Goal: Task Accomplishment & Management: Use online tool/utility

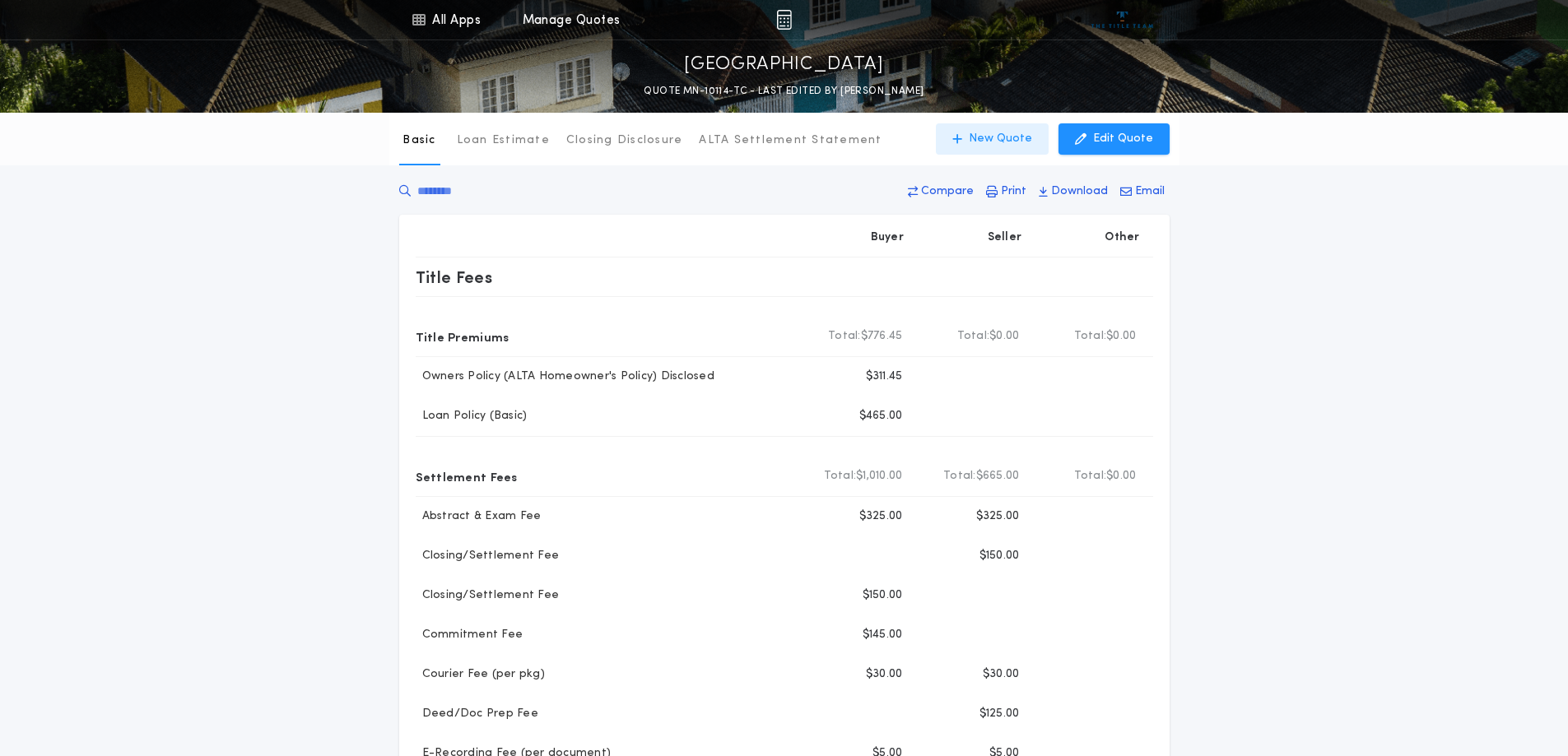
click at [1014, 133] on p "New Quote" at bounding box center [1000, 139] width 63 height 16
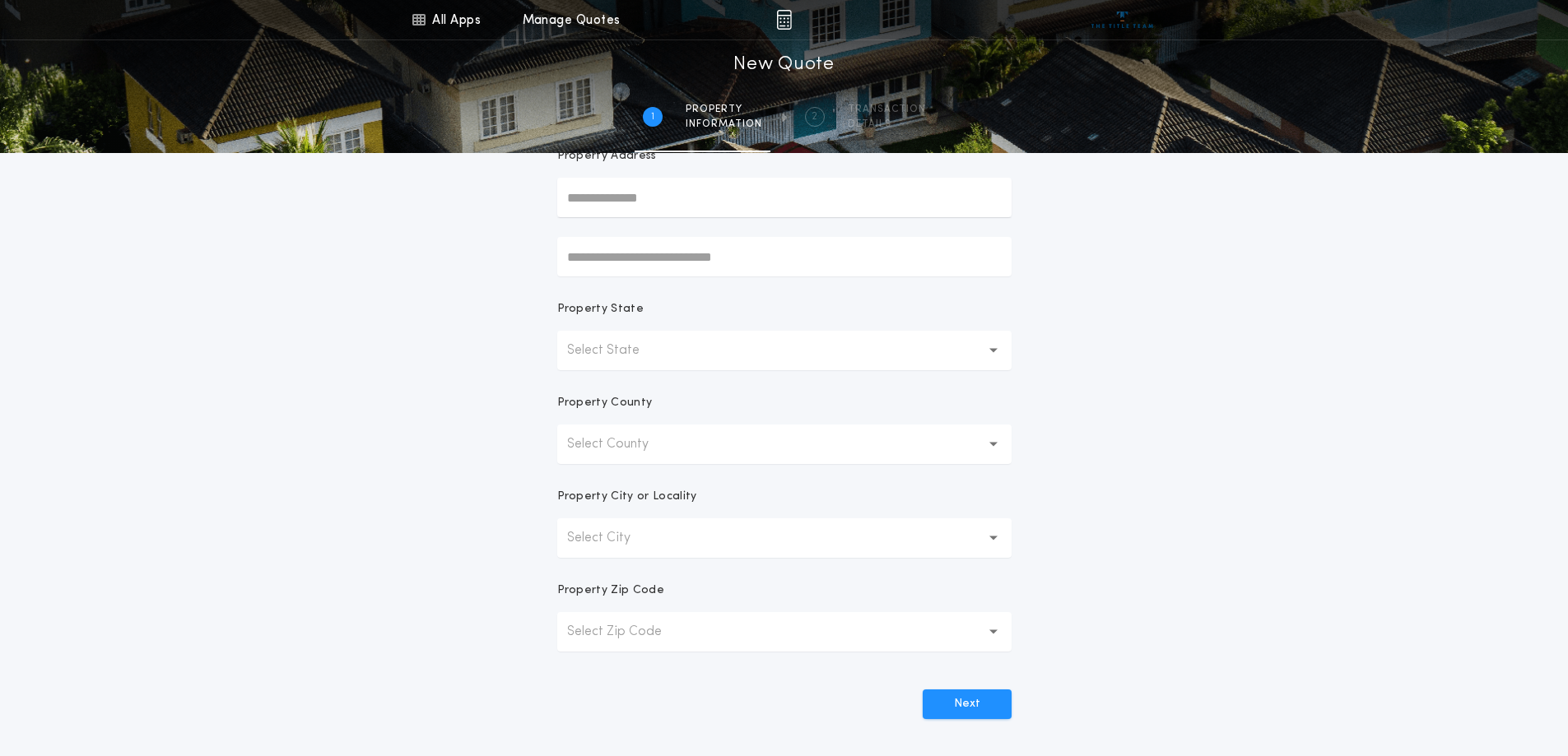
scroll to position [165, 0]
click at [644, 331] on button "Select State" at bounding box center [785, 344] width 454 height 39
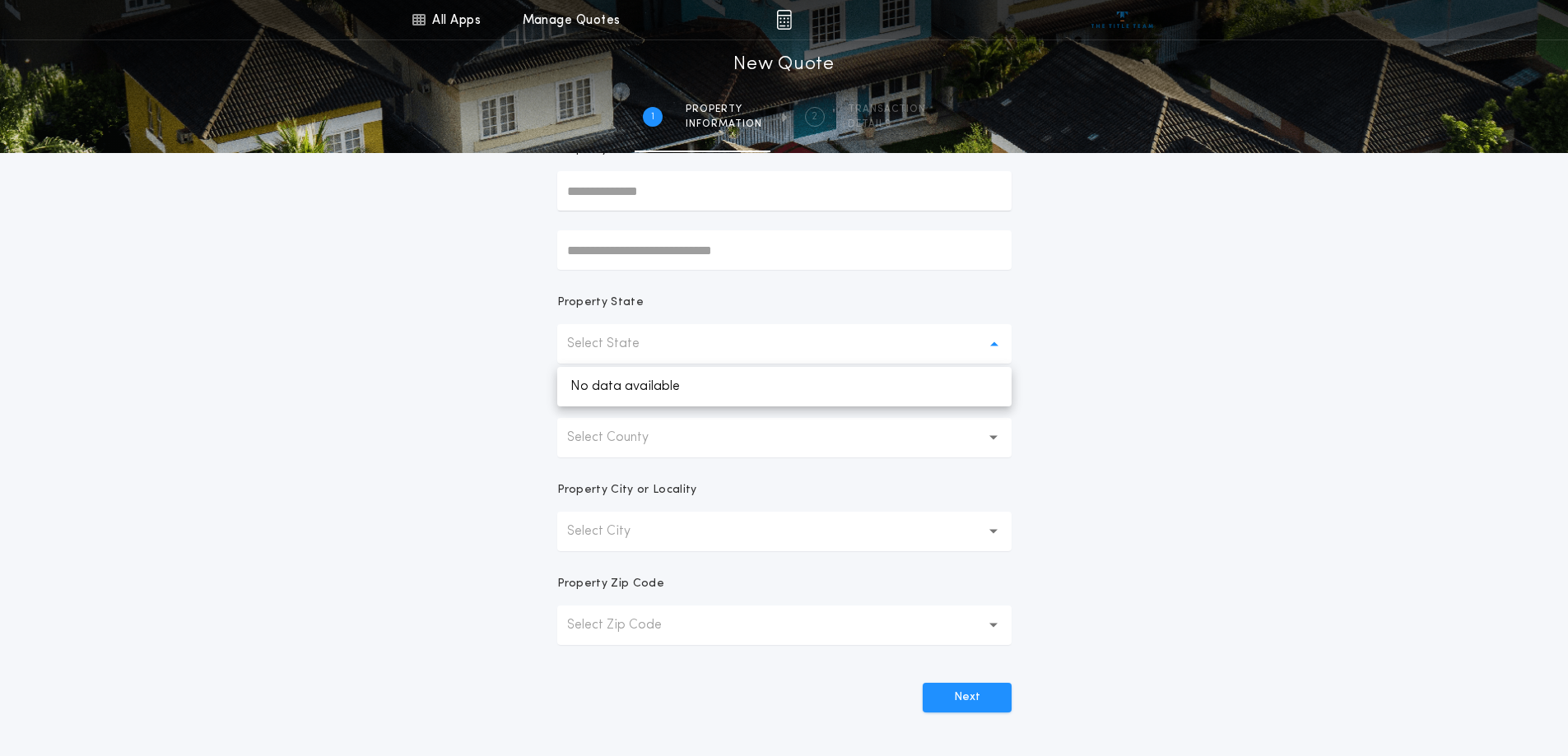
click at [412, 367] on div "All Apps Title Calculator Buyer's Estimate Menu All Apps Manage Quotes 1 /2 New…" at bounding box center [784, 305] width 1568 height 940
click at [666, 349] on button "Select State" at bounding box center [785, 344] width 454 height 39
click at [666, 350] on button "Select State" at bounding box center [785, 344] width 454 height 39
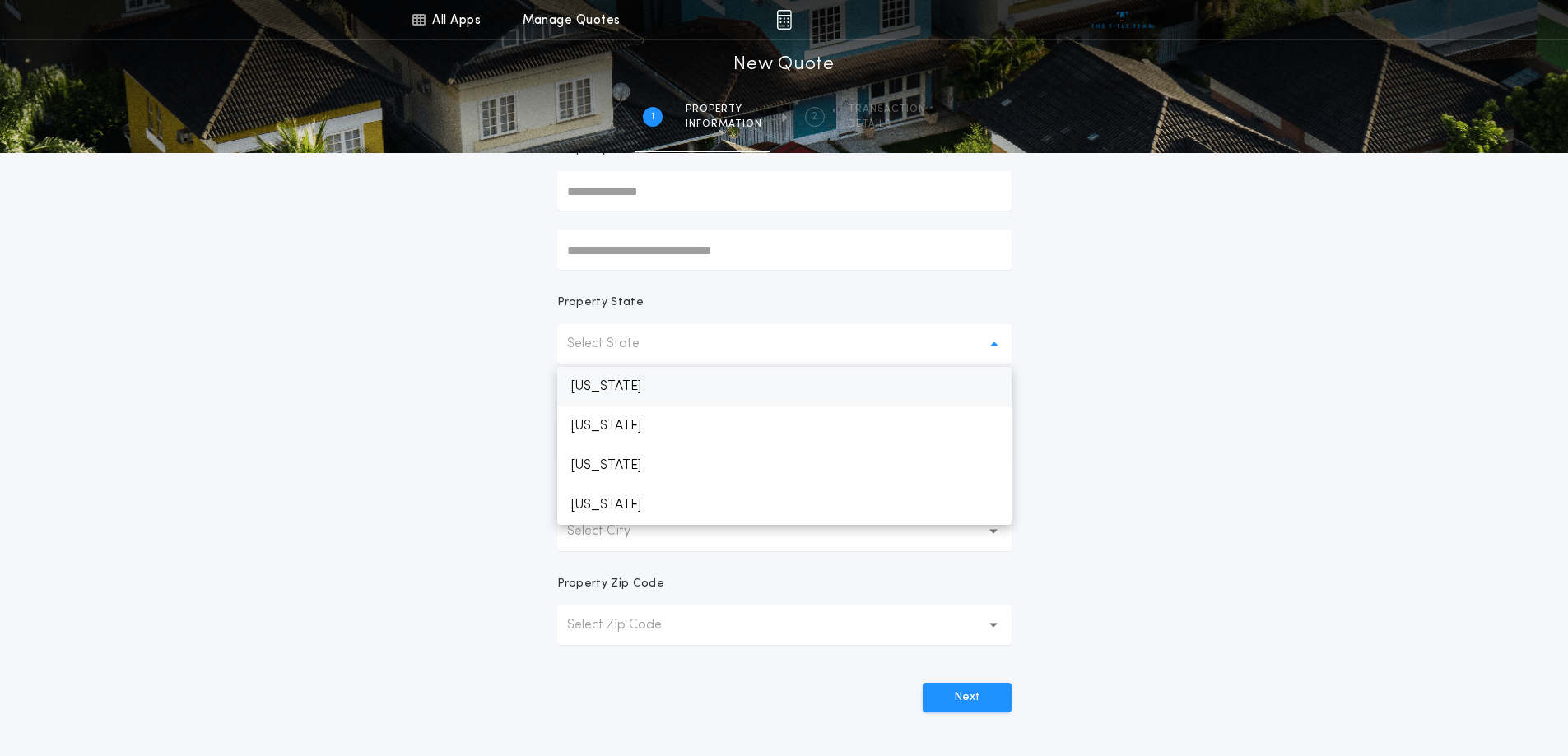
click at [646, 386] on p "[US_STATE]" at bounding box center [785, 386] width 454 height 39
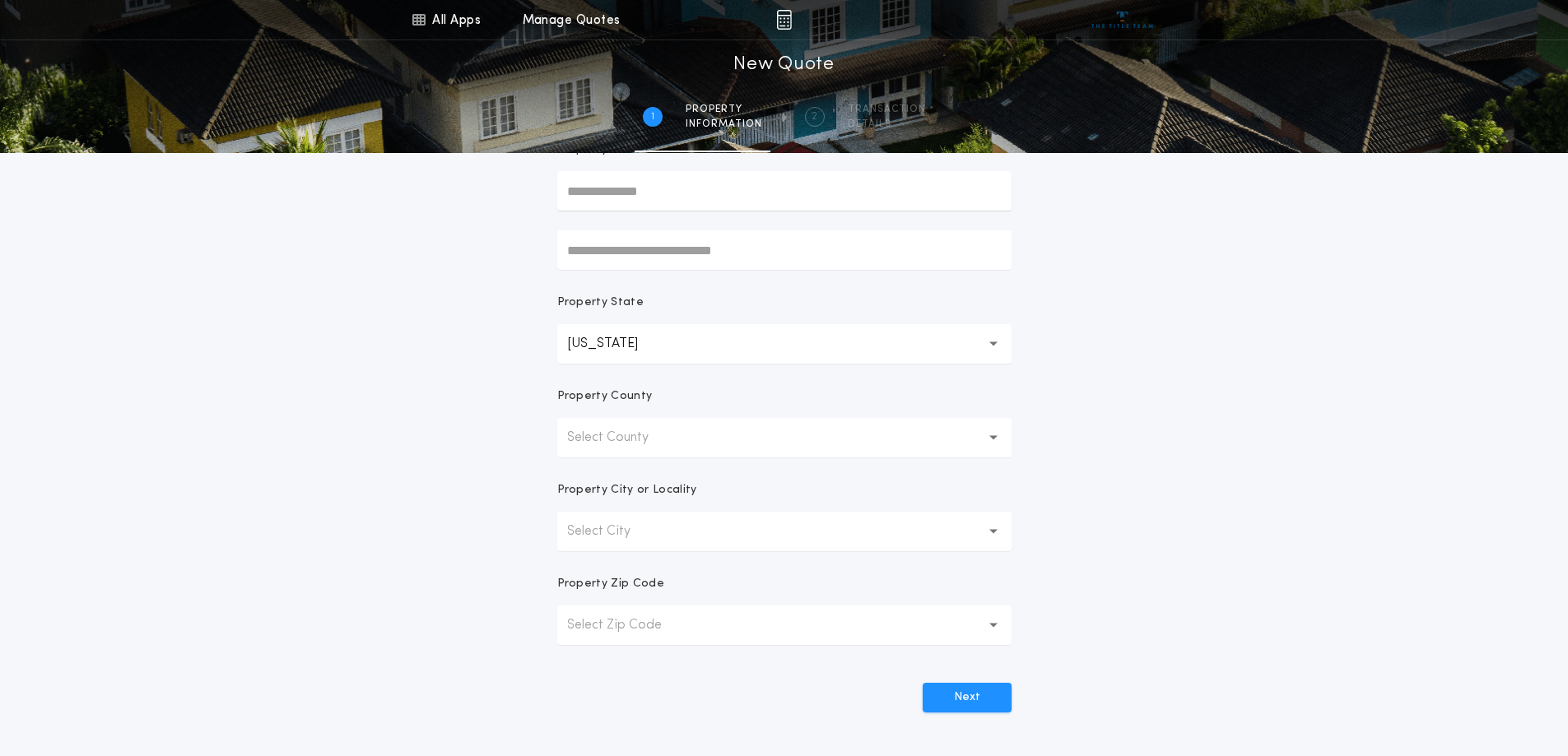
click at [645, 443] on p "Select County" at bounding box center [621, 438] width 108 height 20
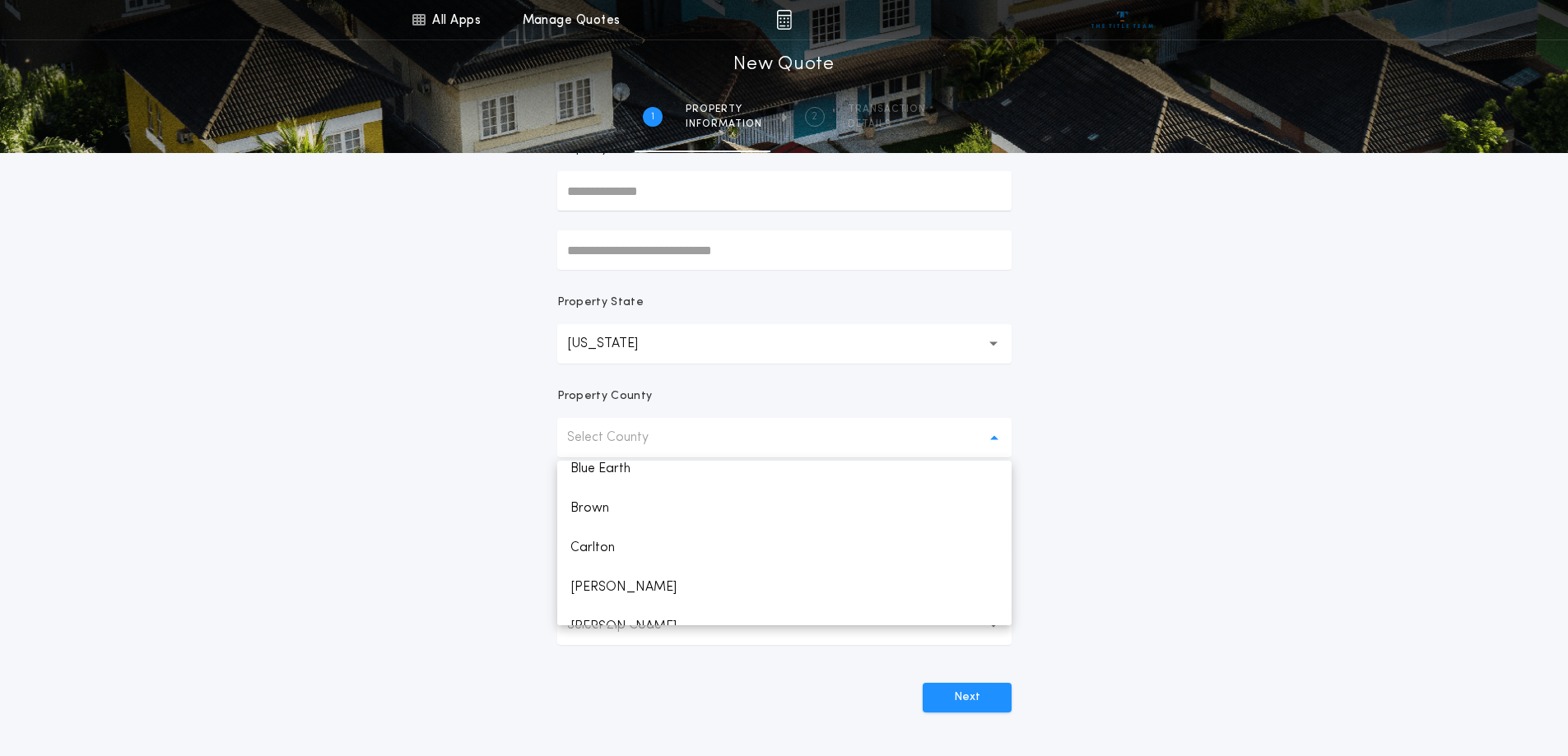
scroll to position [329, 0]
click at [622, 555] on p "[PERSON_NAME]" at bounding box center [785, 546] width 454 height 39
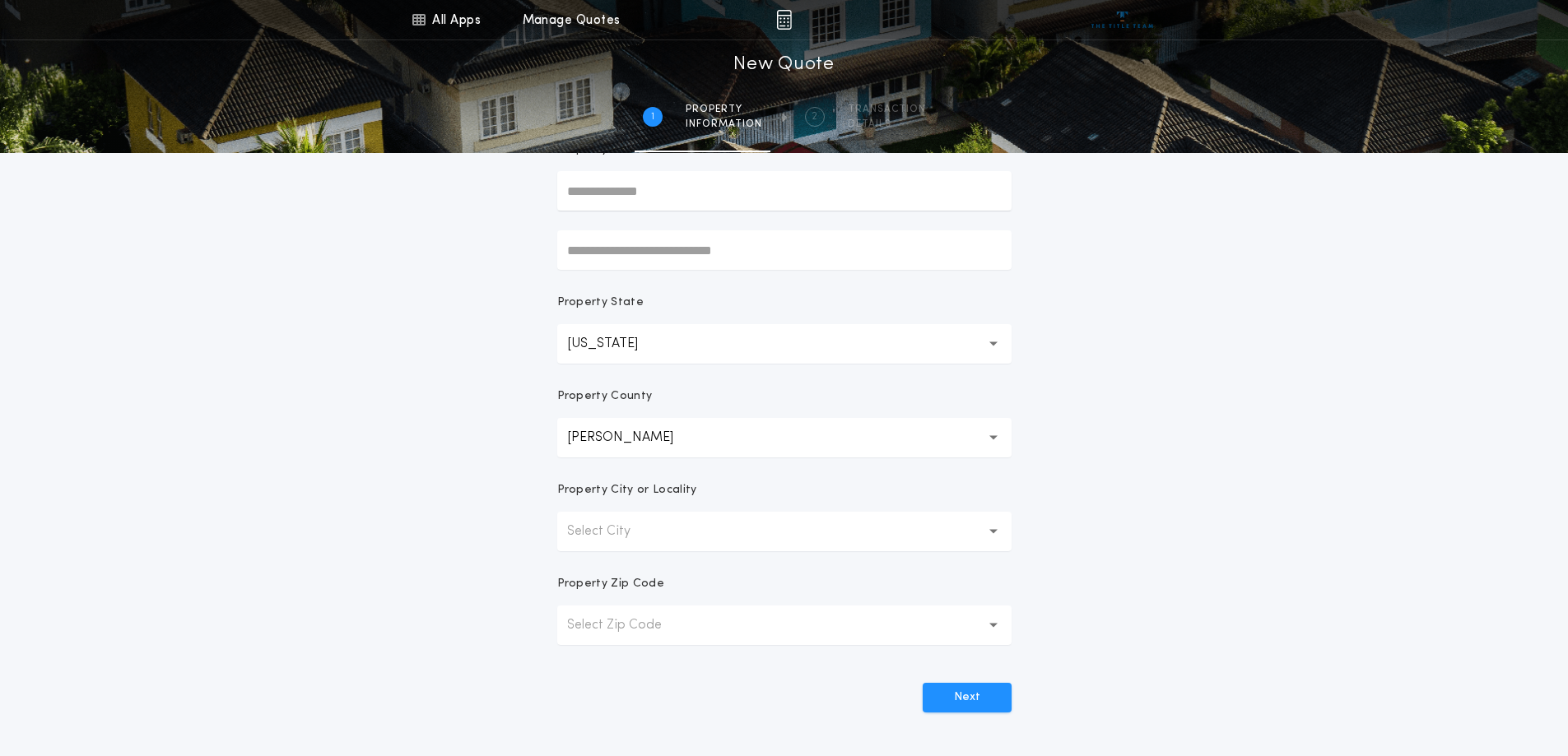
click at [666, 525] on button "Select City" at bounding box center [785, 532] width 454 height 39
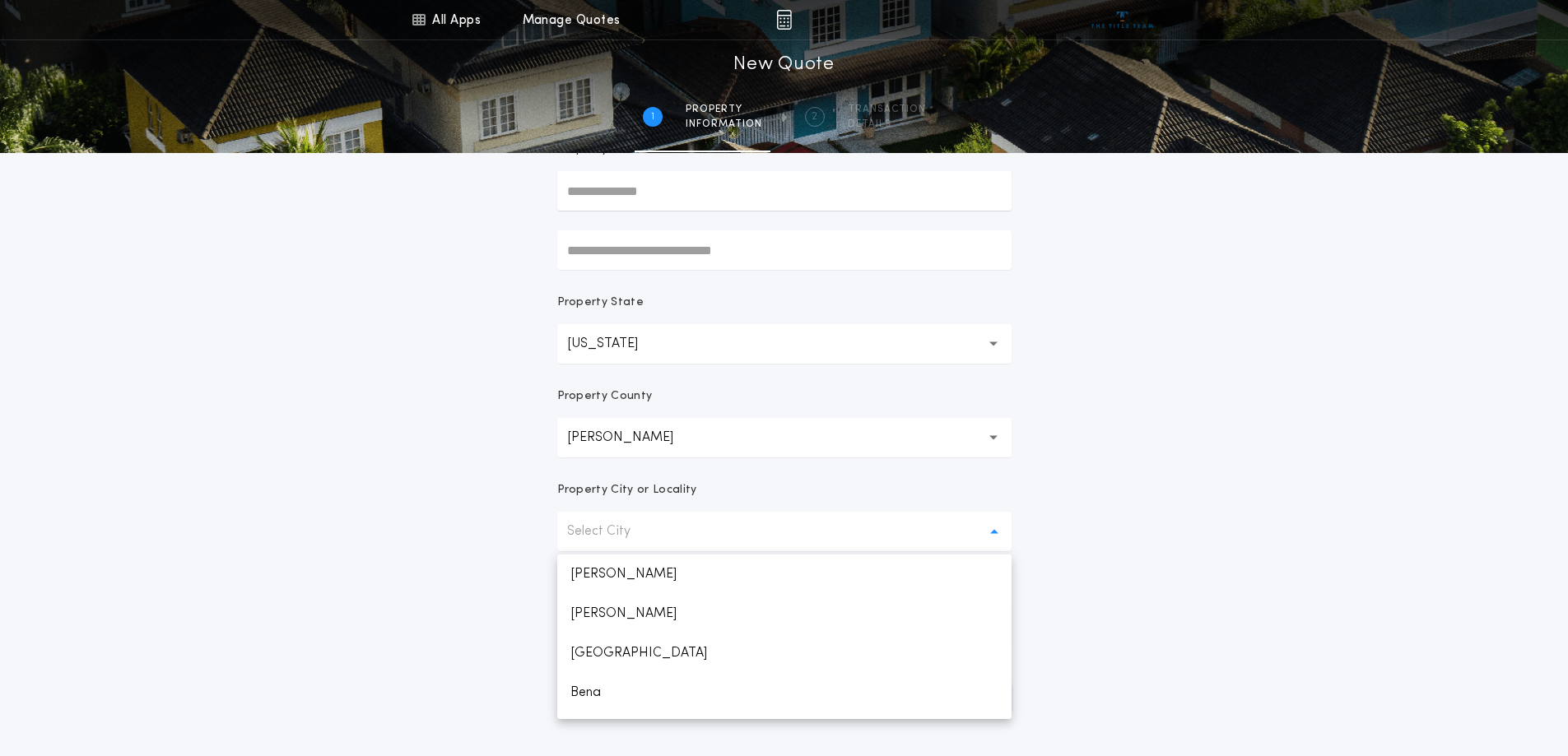
scroll to position [0, 0]
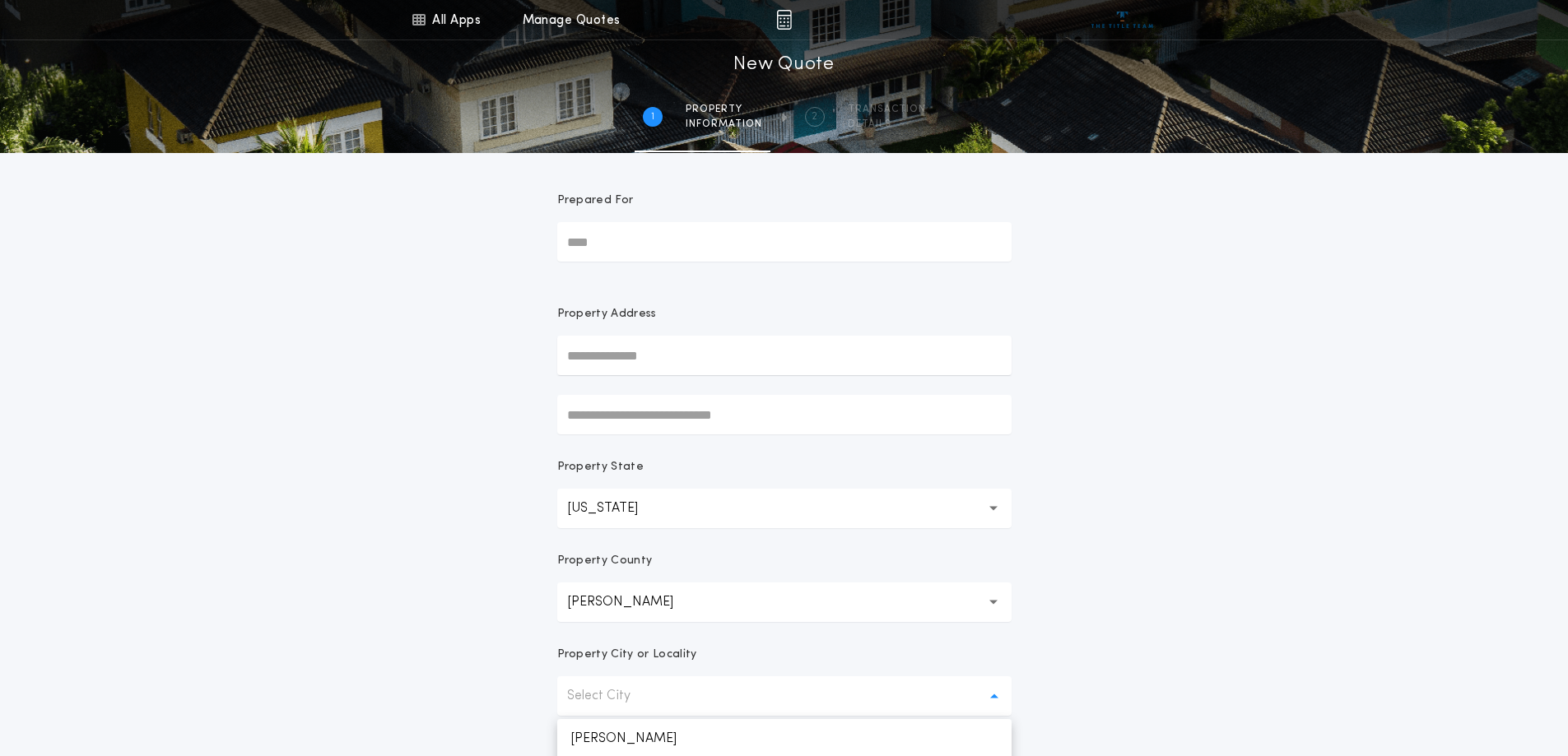
click at [1134, 516] on div "All Apps Title Calculator Buyer's Estimate Menu All Apps Manage Quotes 1 /2 New…" at bounding box center [784, 470] width 1568 height 940
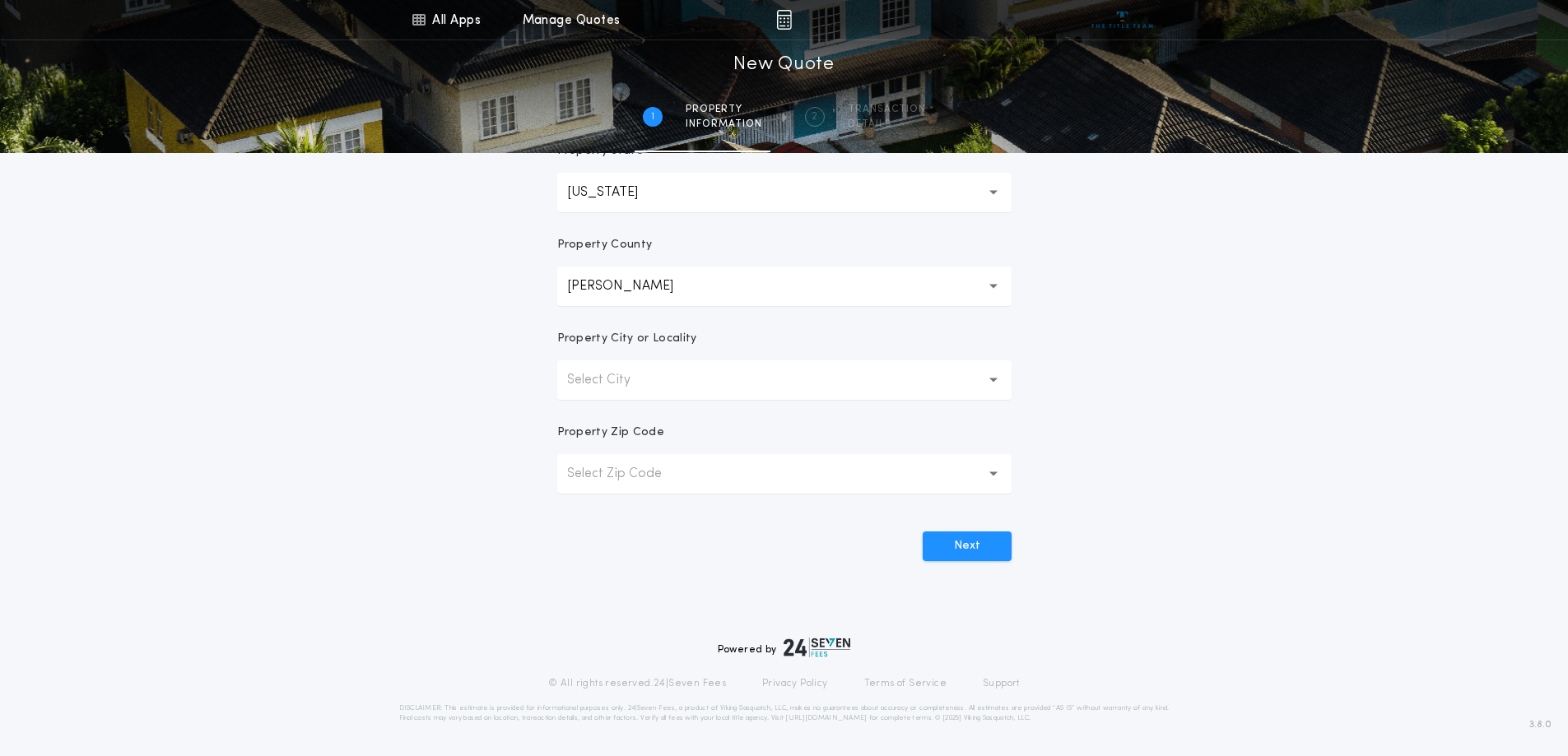
scroll to position [233, 0]
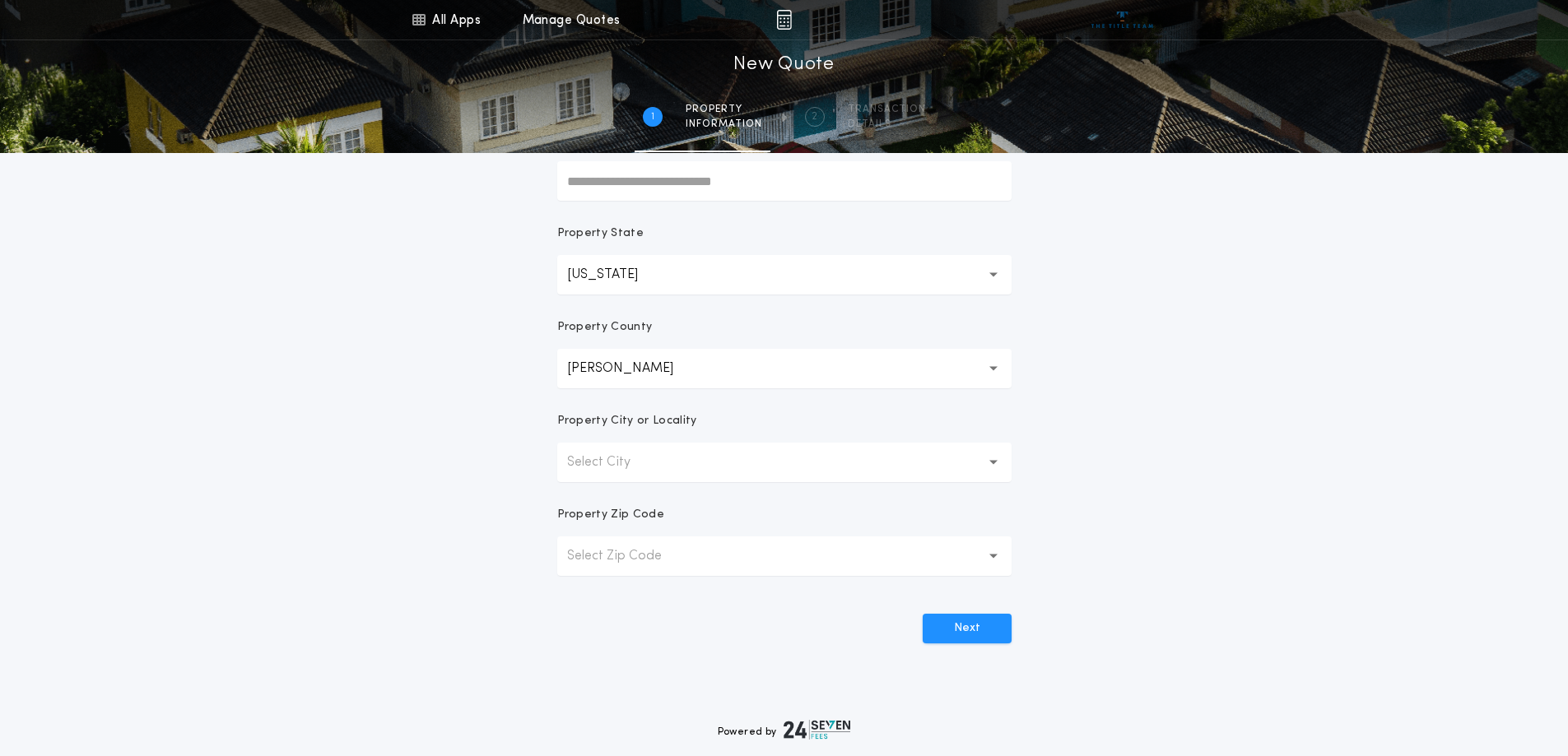
click at [667, 363] on button "Cass ****" at bounding box center [785, 369] width 454 height 39
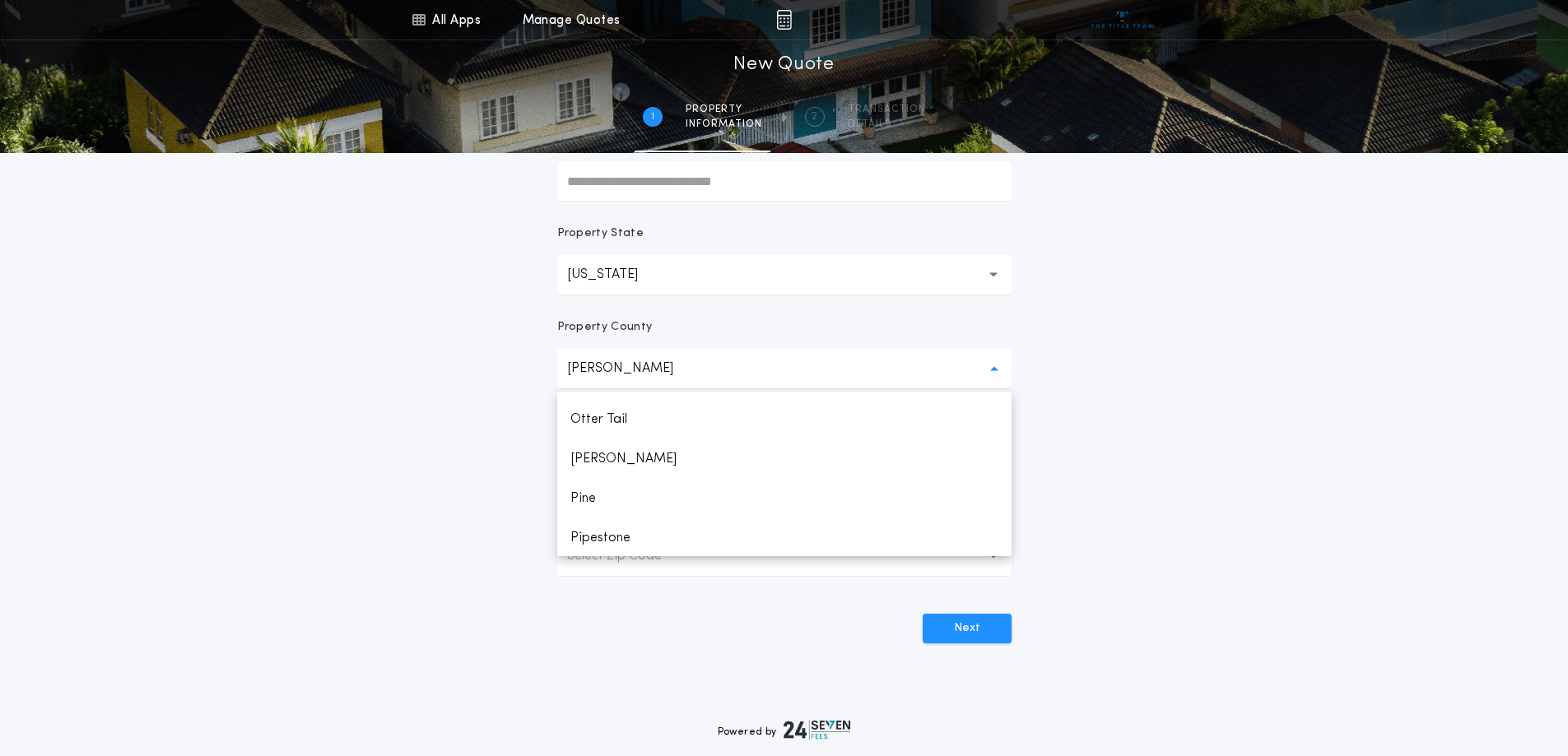
scroll to position [2162, 0]
click at [647, 459] on p "[PERSON_NAME]" at bounding box center [785, 460] width 454 height 39
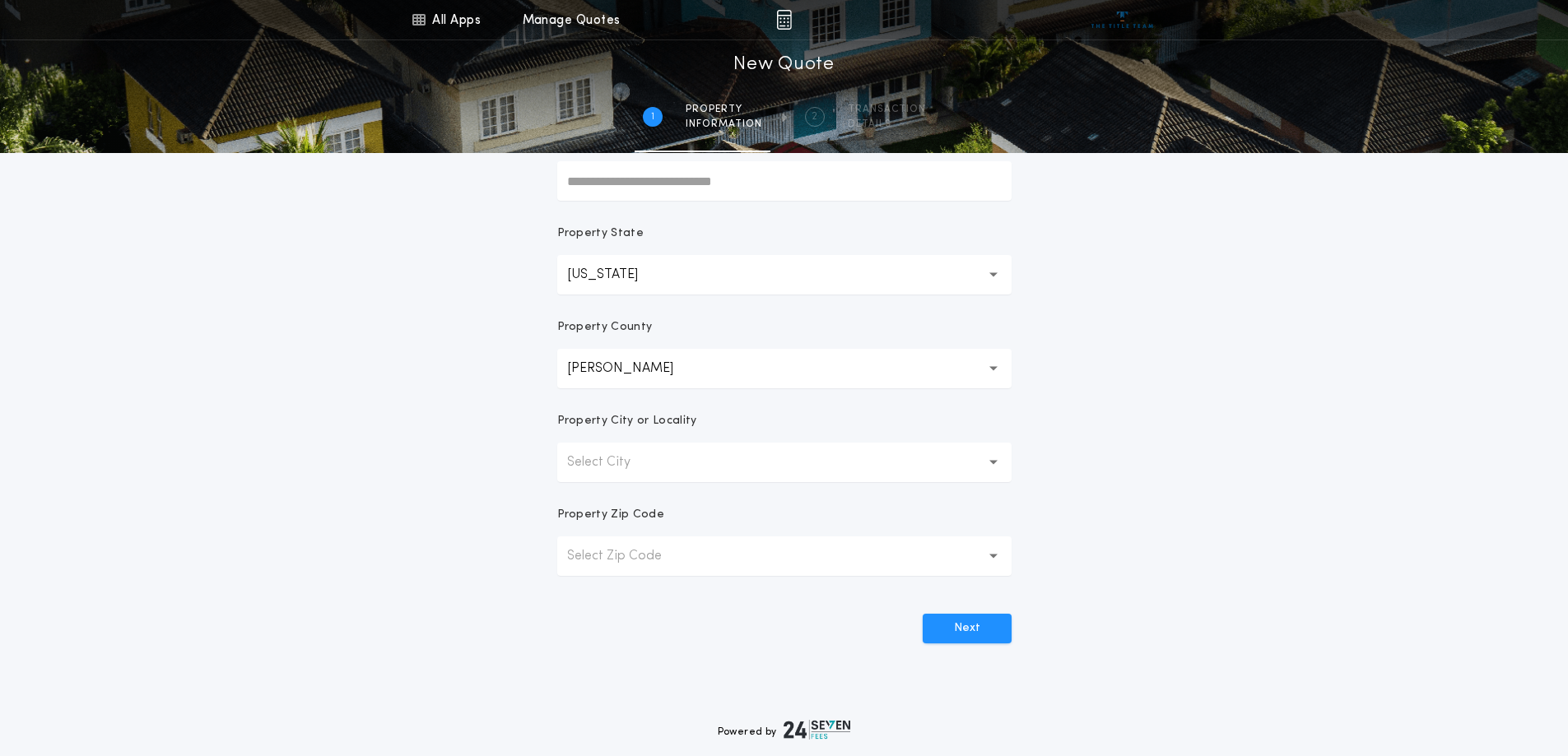
click at [639, 470] on p "Select City" at bounding box center [612, 462] width 90 height 20
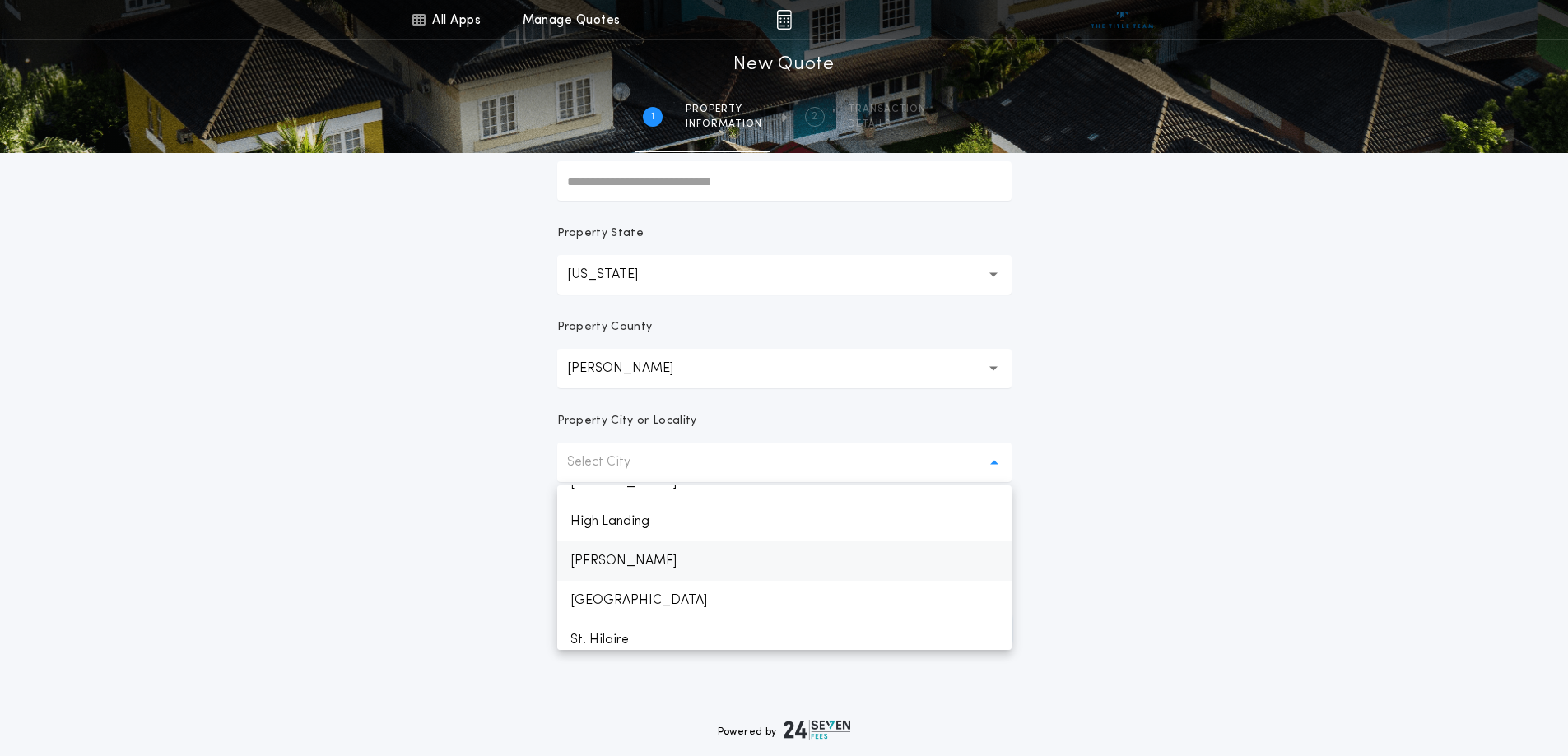
scroll to position [112, 0]
drag, startPoint x: 634, startPoint y: 635, endPoint x: 643, endPoint y: 589, distance: 46.9
click at [634, 634] on p "[GEOGRAPHIC_DATA]" at bounding box center [785, 630] width 454 height 39
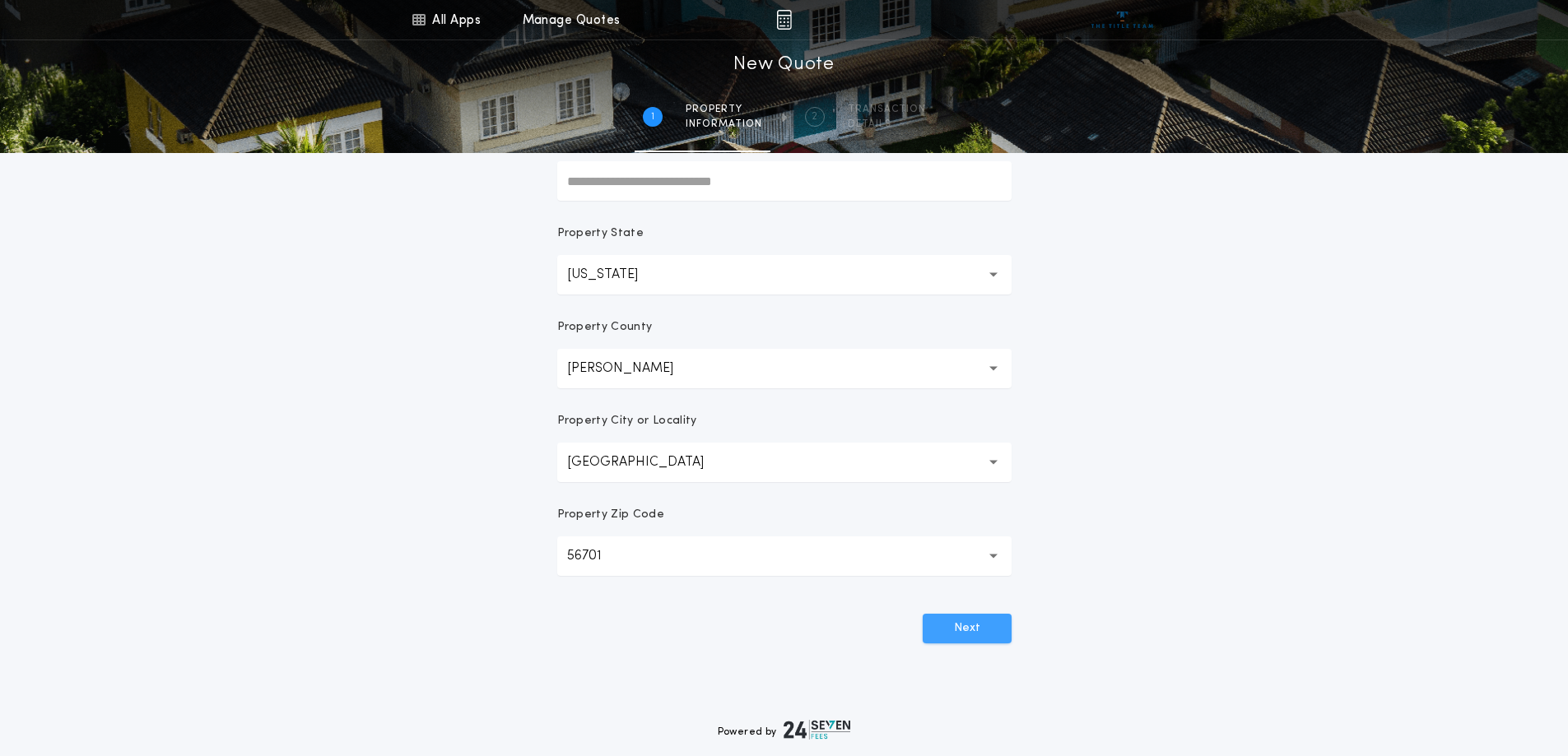
click at [981, 633] on button "Next" at bounding box center [968, 628] width 89 height 29
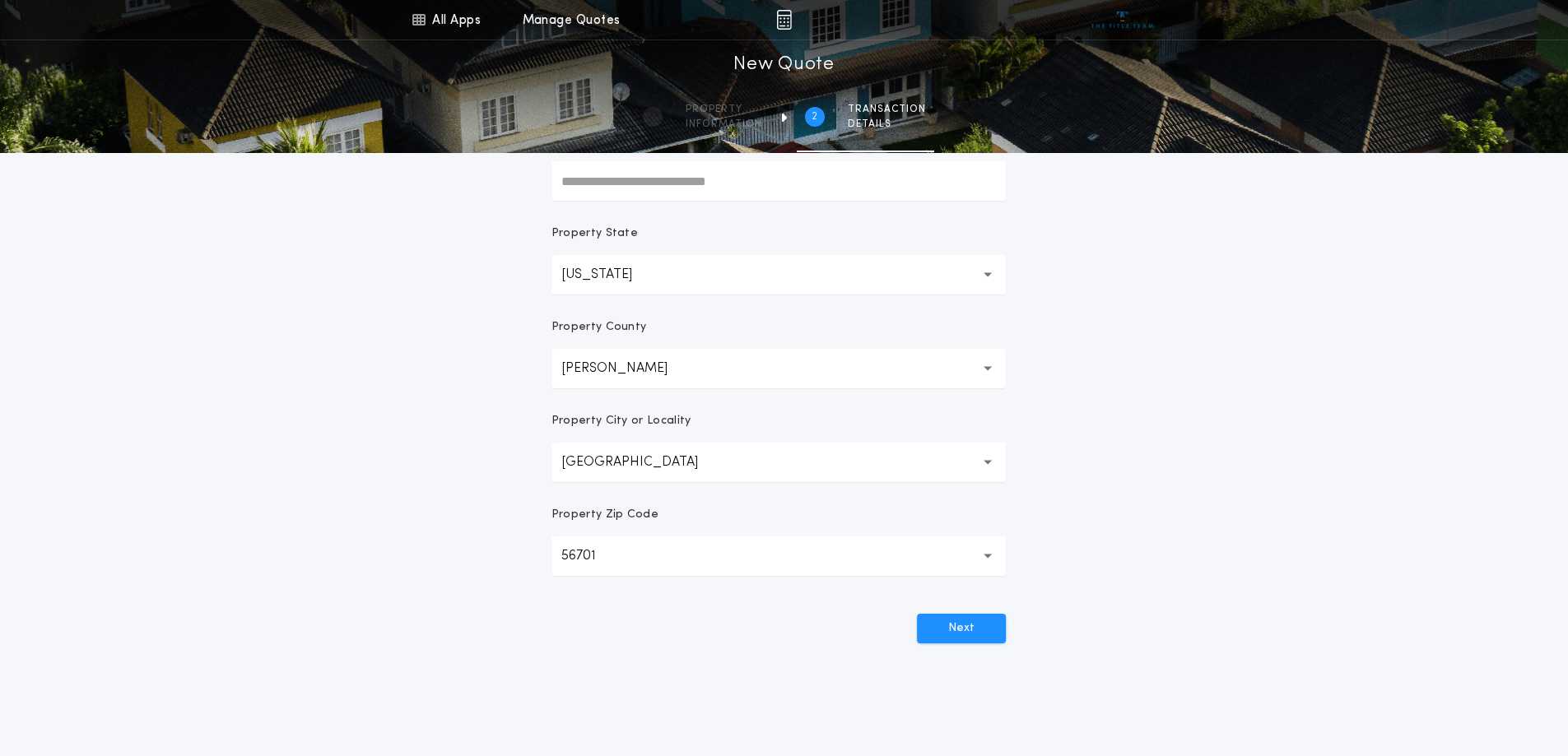
scroll to position [0, 0]
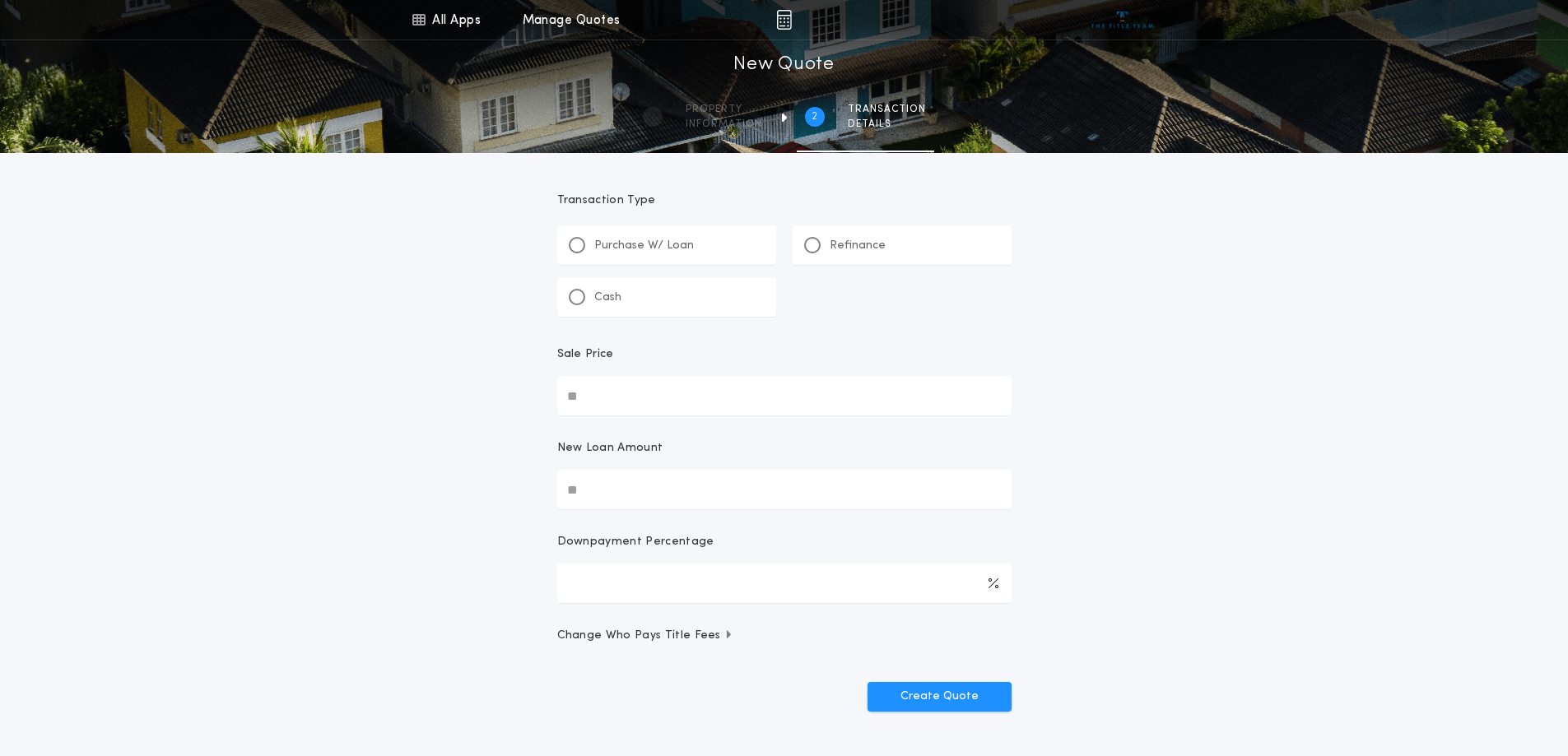
click at [631, 395] on input "Sale Price" at bounding box center [785, 395] width 454 height 39
type input "********"
click at [654, 490] on input "New Loan Amount" at bounding box center [785, 490] width 454 height 39
type input "********"
type input "****"
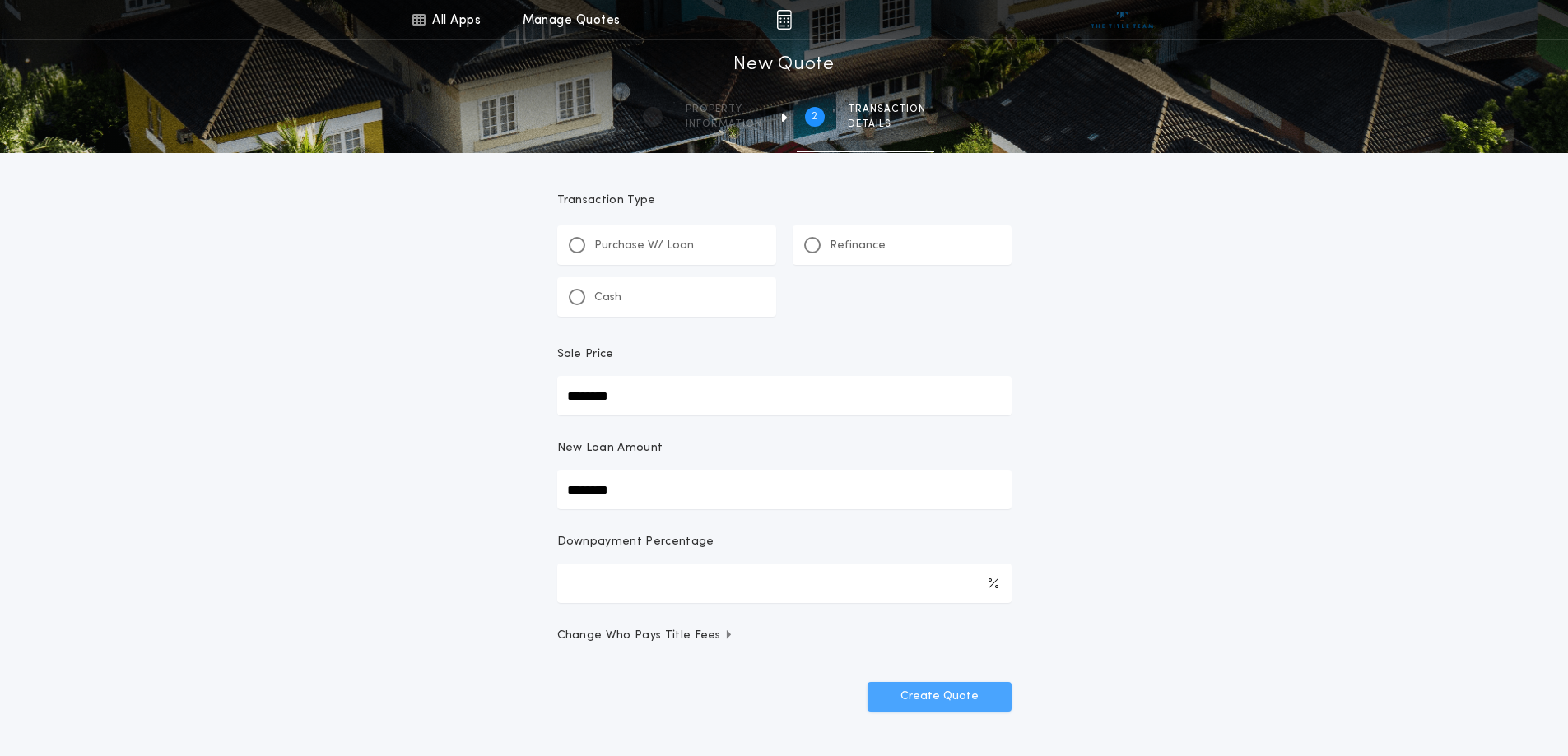
click at [948, 695] on button "Create Quote" at bounding box center [940, 696] width 144 height 29
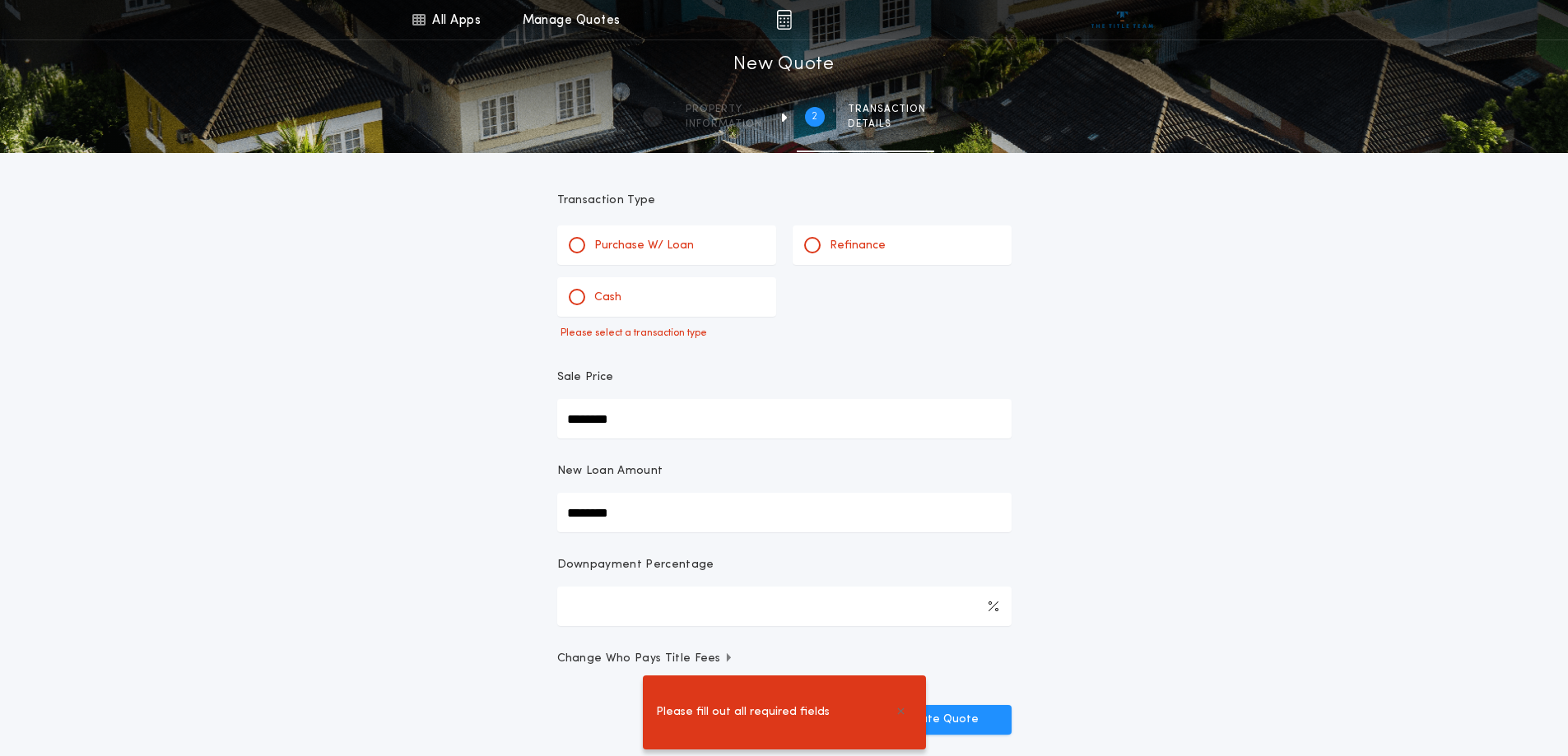
click at [584, 240] on div "Purchase W/ Loan" at bounding box center [632, 245] width 125 height 17
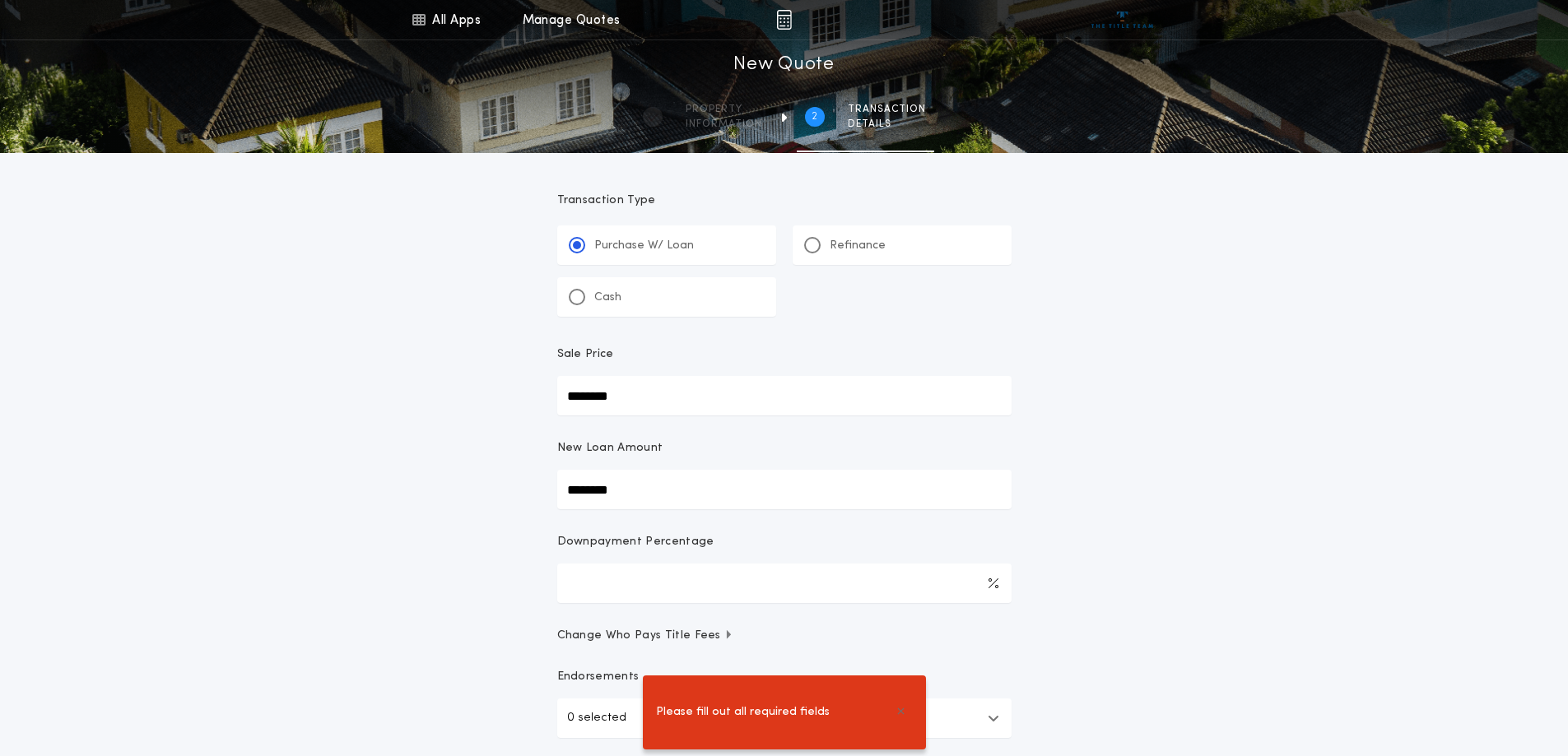
click at [1106, 643] on div "**********" at bounding box center [784, 435] width 1568 height 869
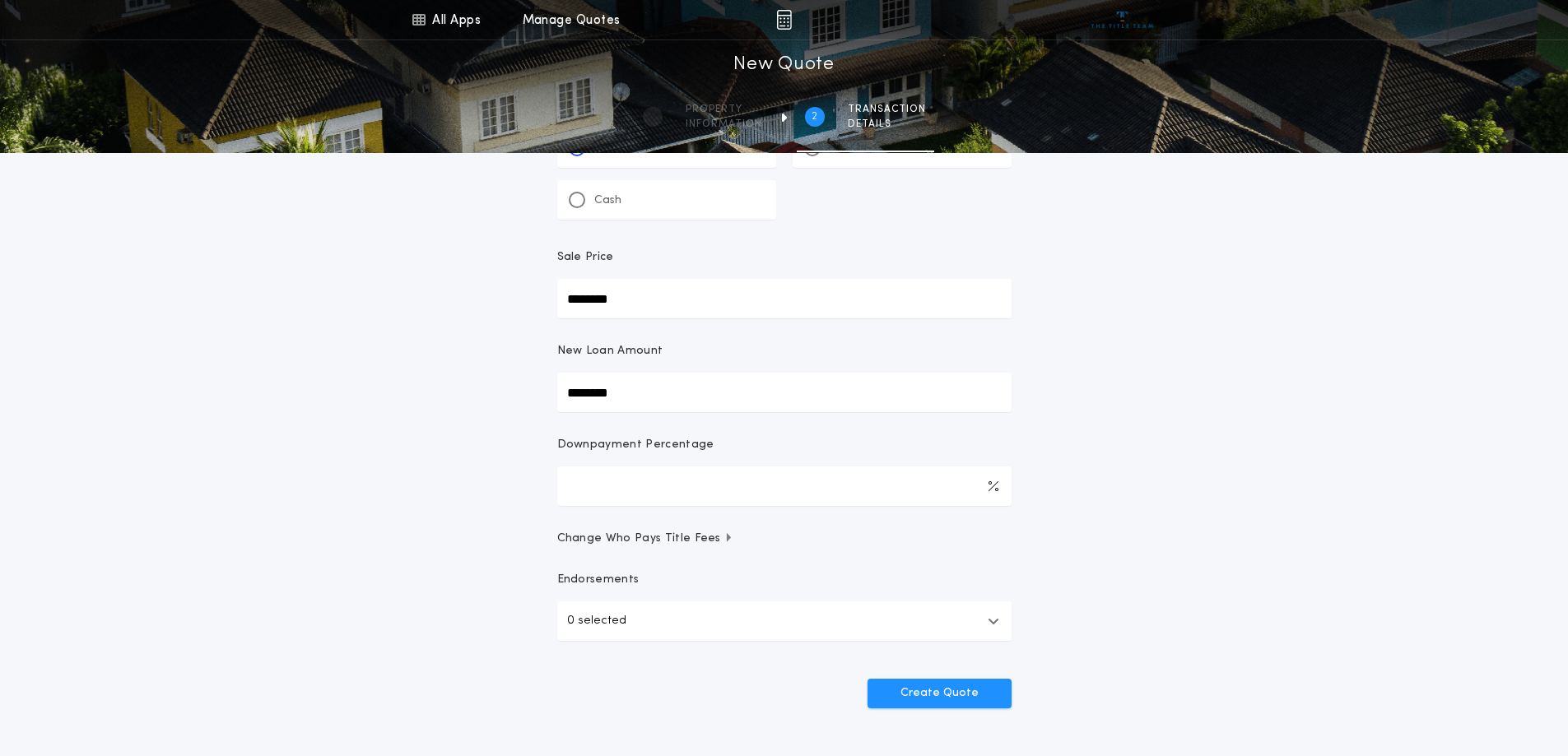
scroll to position [244, 0]
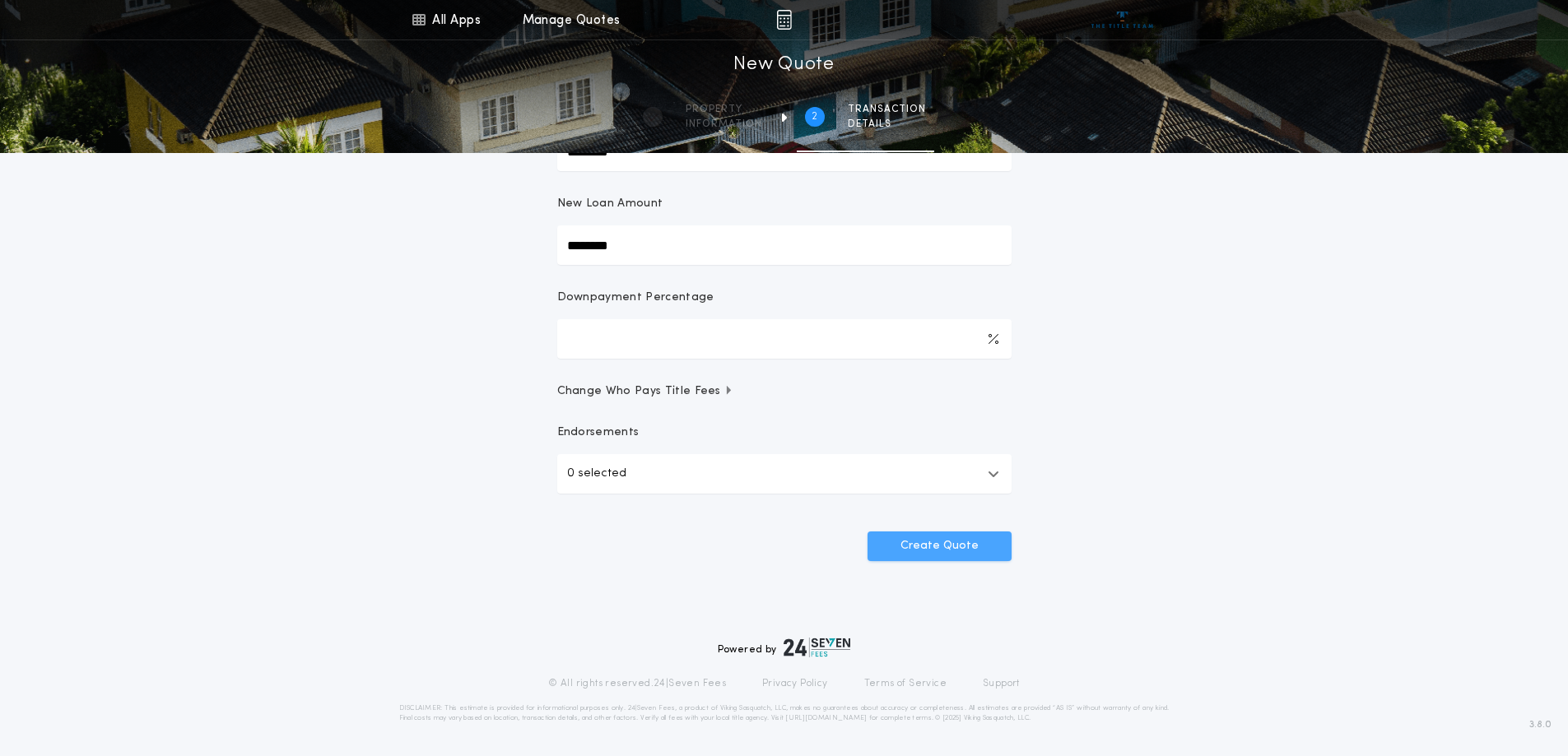
click at [968, 547] on button "Create Quote" at bounding box center [940, 546] width 144 height 29
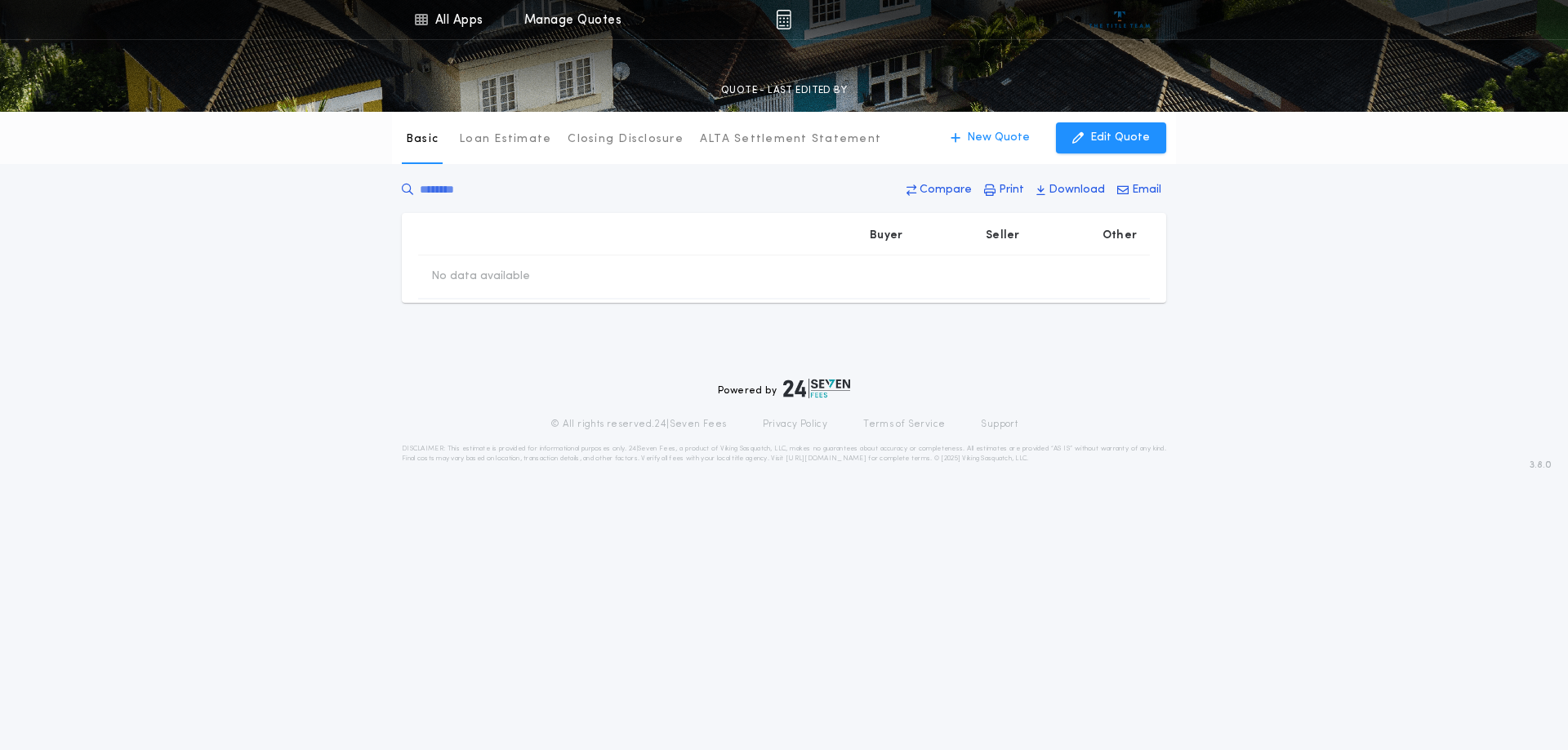
type input "********"
